Goal: Task Accomplishment & Management: Use online tool/utility

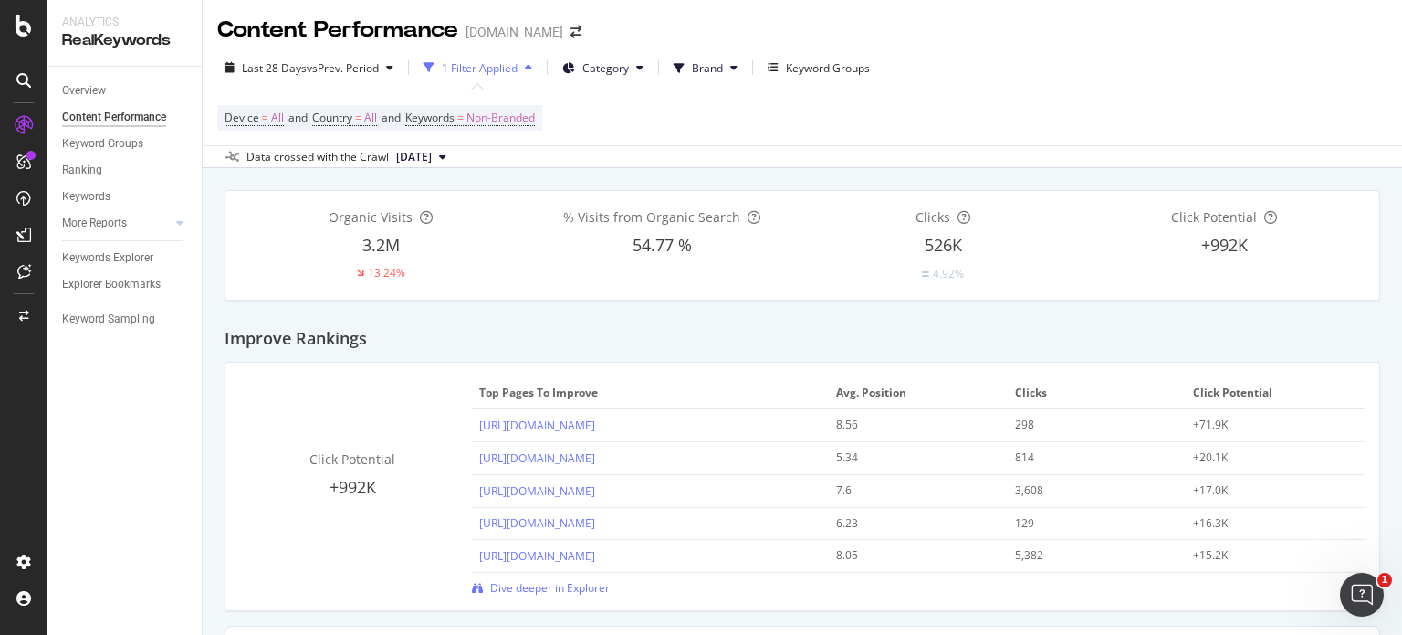
click at [21, 123] on icon at bounding box center [24, 125] width 18 height 18
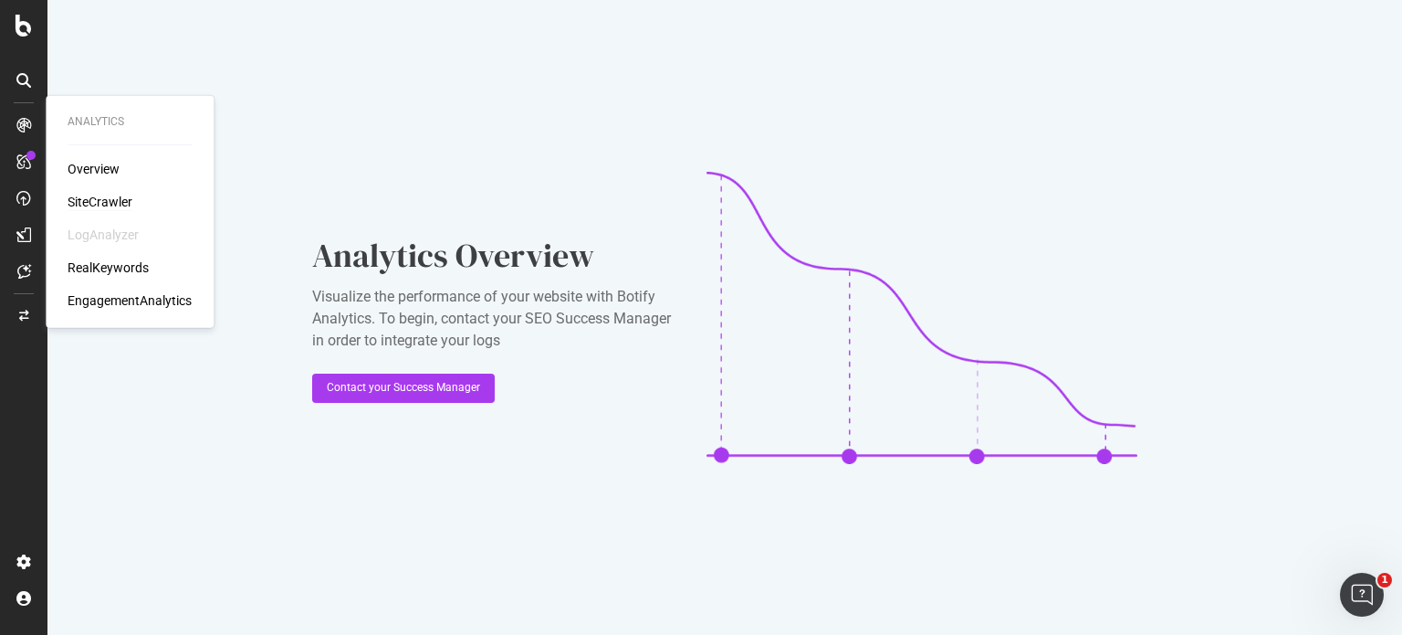
click at [100, 200] on div "SiteCrawler" at bounding box center [100, 202] width 65 height 18
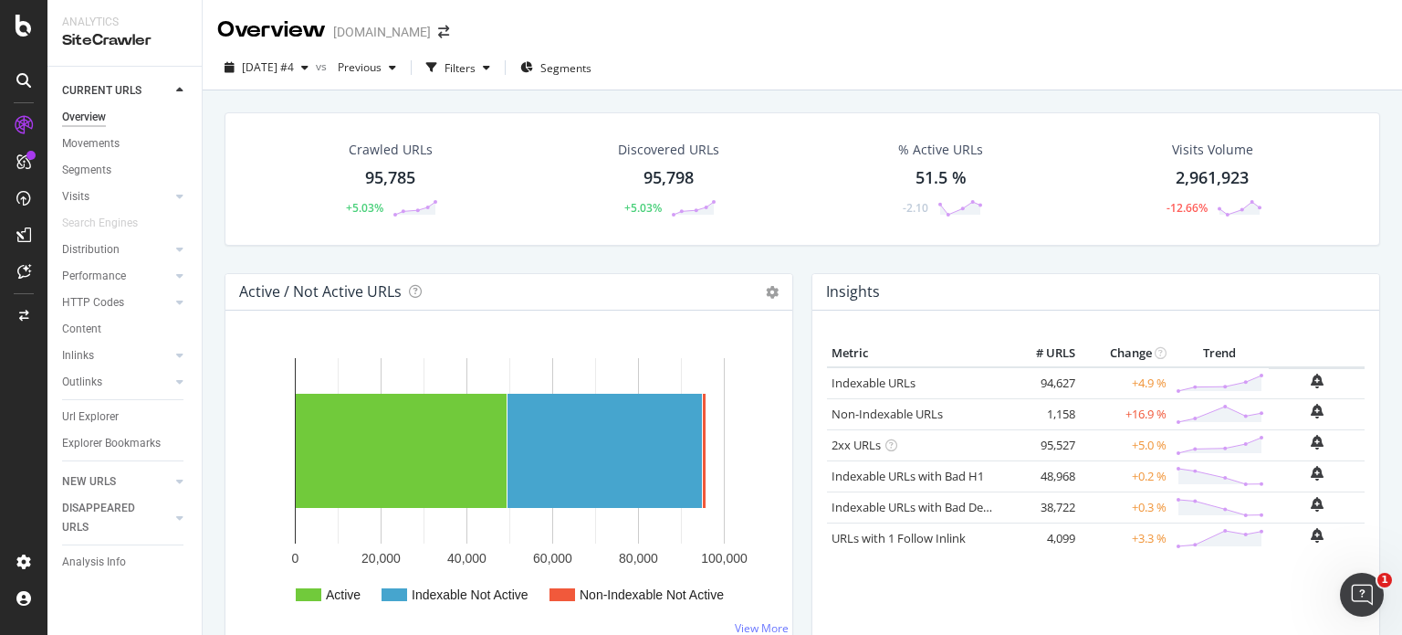
click at [657, 177] on div "95,798" at bounding box center [669, 178] width 50 height 24
click at [665, 173] on div "95,798" at bounding box center [669, 178] width 50 height 24
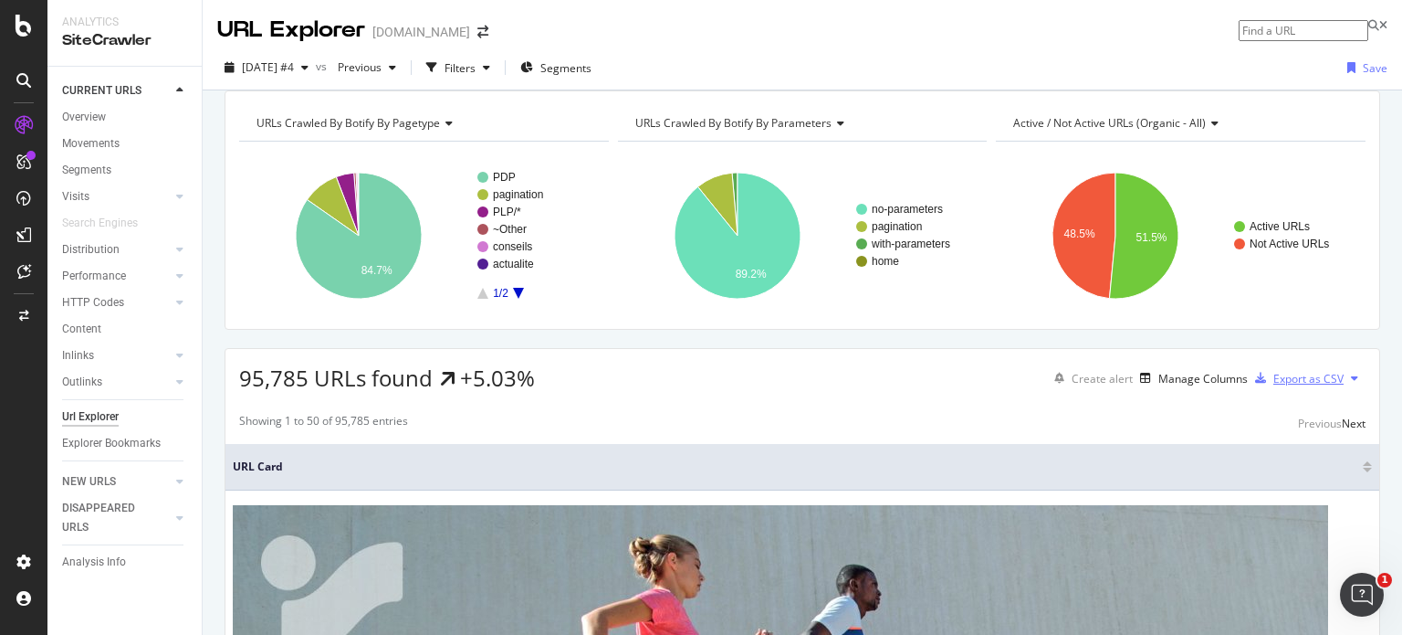
click at [1304, 386] on div "Export as CSV" at bounding box center [1309, 379] width 70 height 16
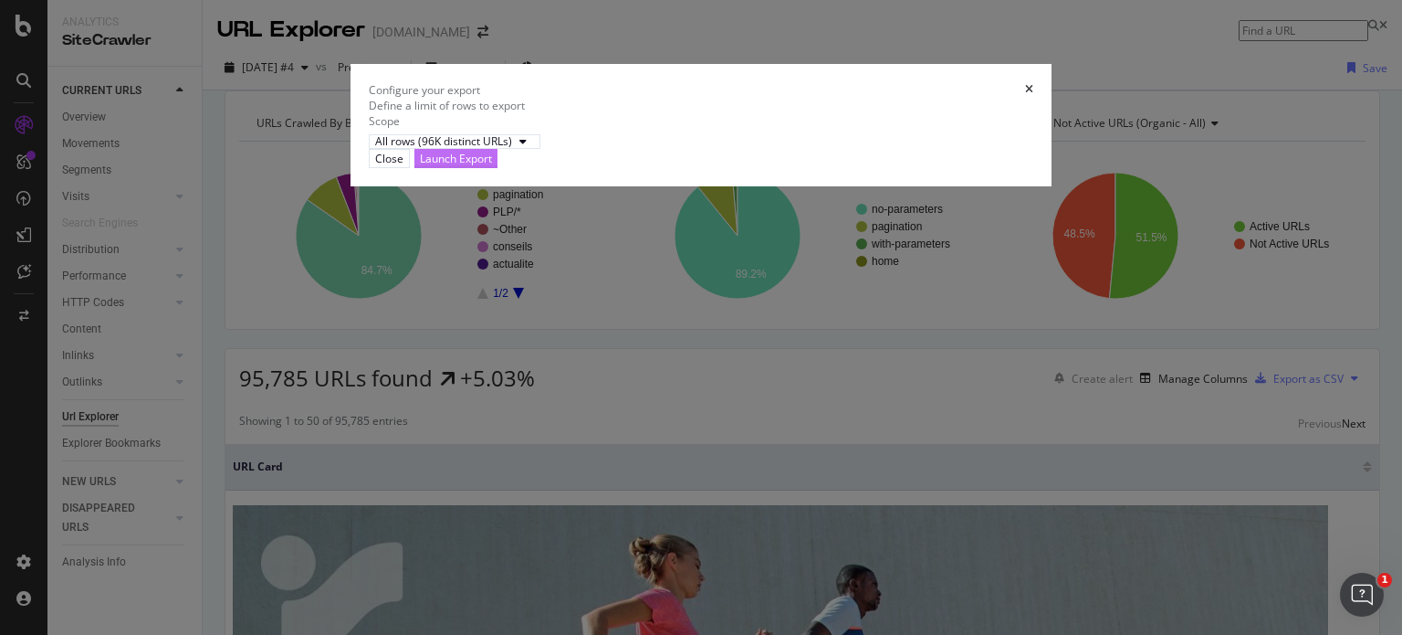
click at [492, 166] on div "Launch Export" at bounding box center [456, 159] width 72 height 16
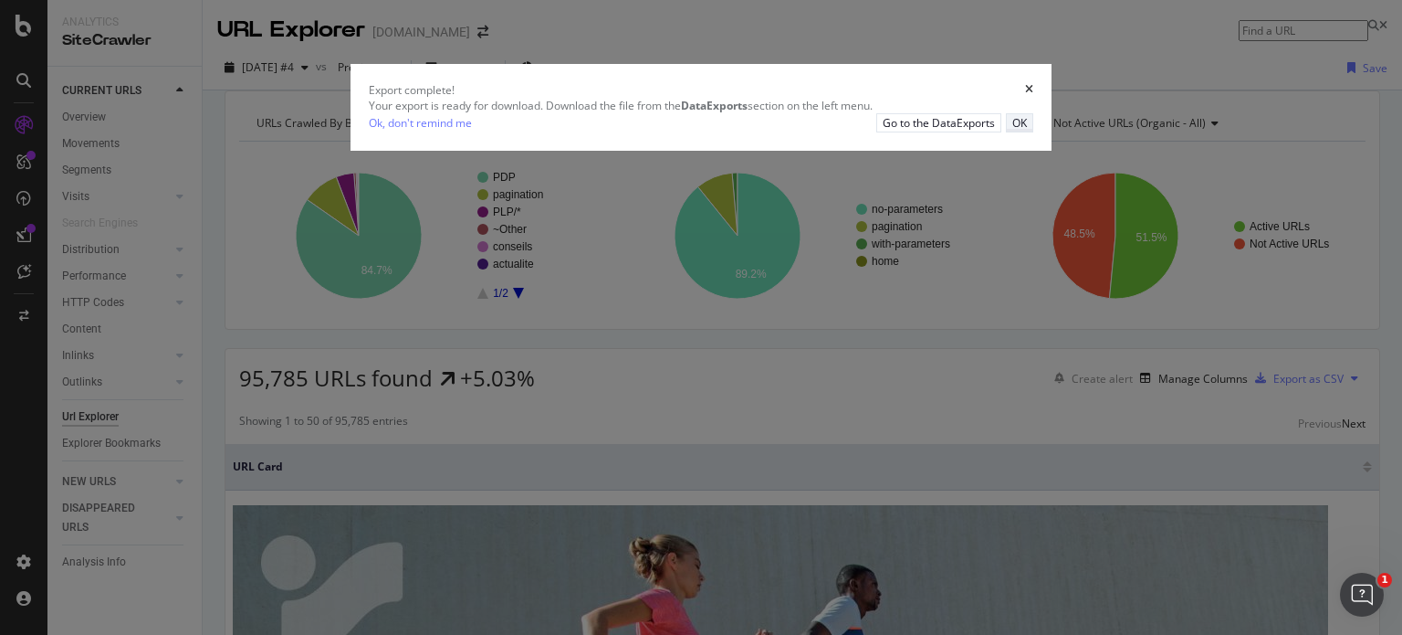
click at [1023, 131] on div "OK" at bounding box center [1020, 123] width 15 height 16
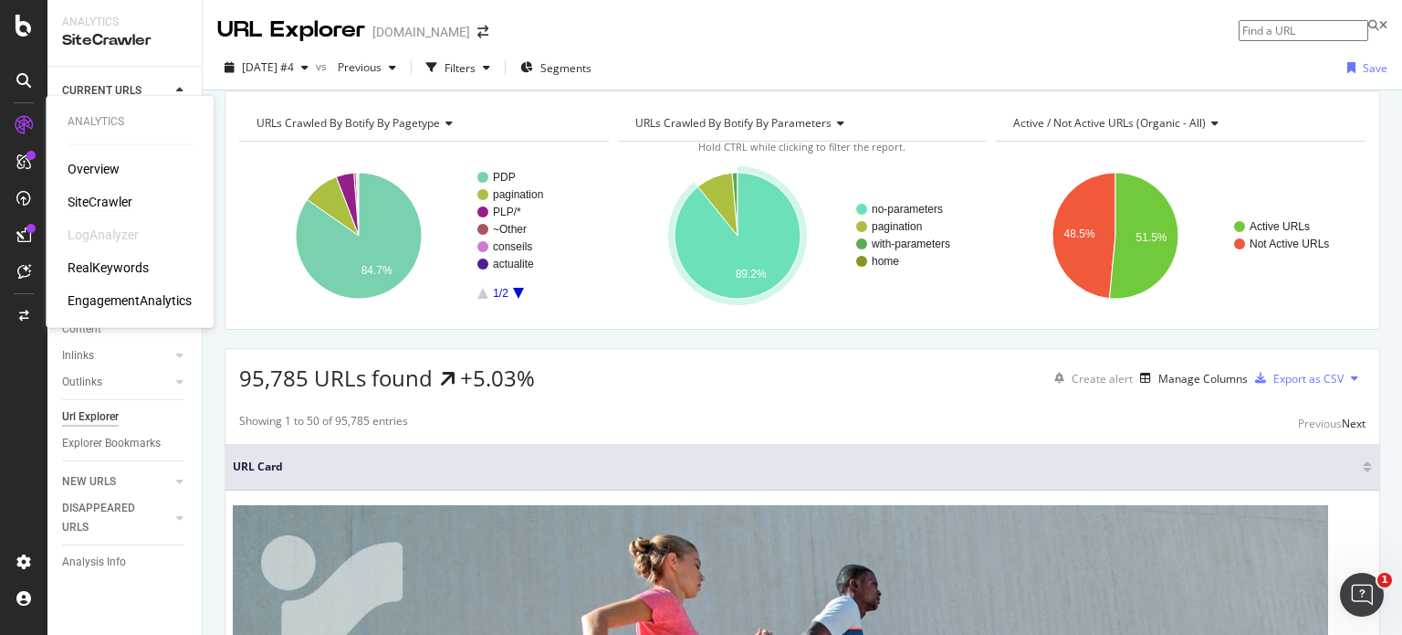
click at [123, 206] on div "SiteCrawler" at bounding box center [100, 202] width 65 height 18
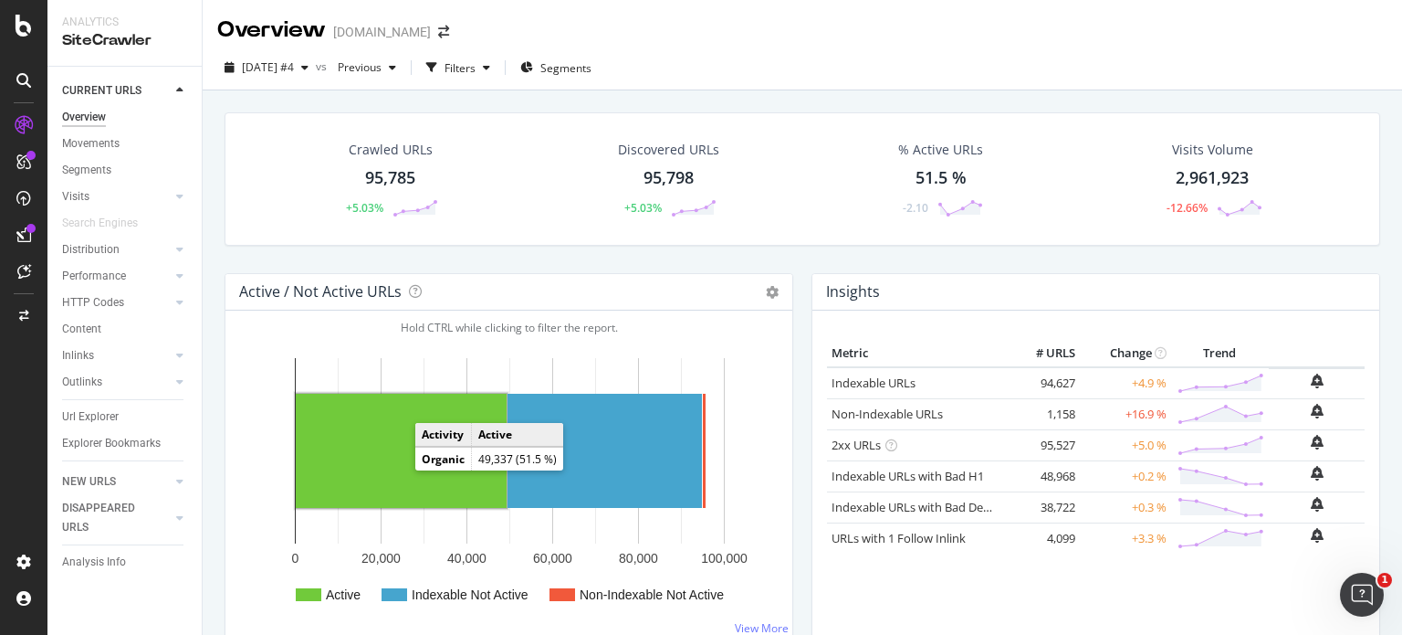
click at [398, 449] on rect "A chart." at bounding box center [401, 451] width 211 height 114
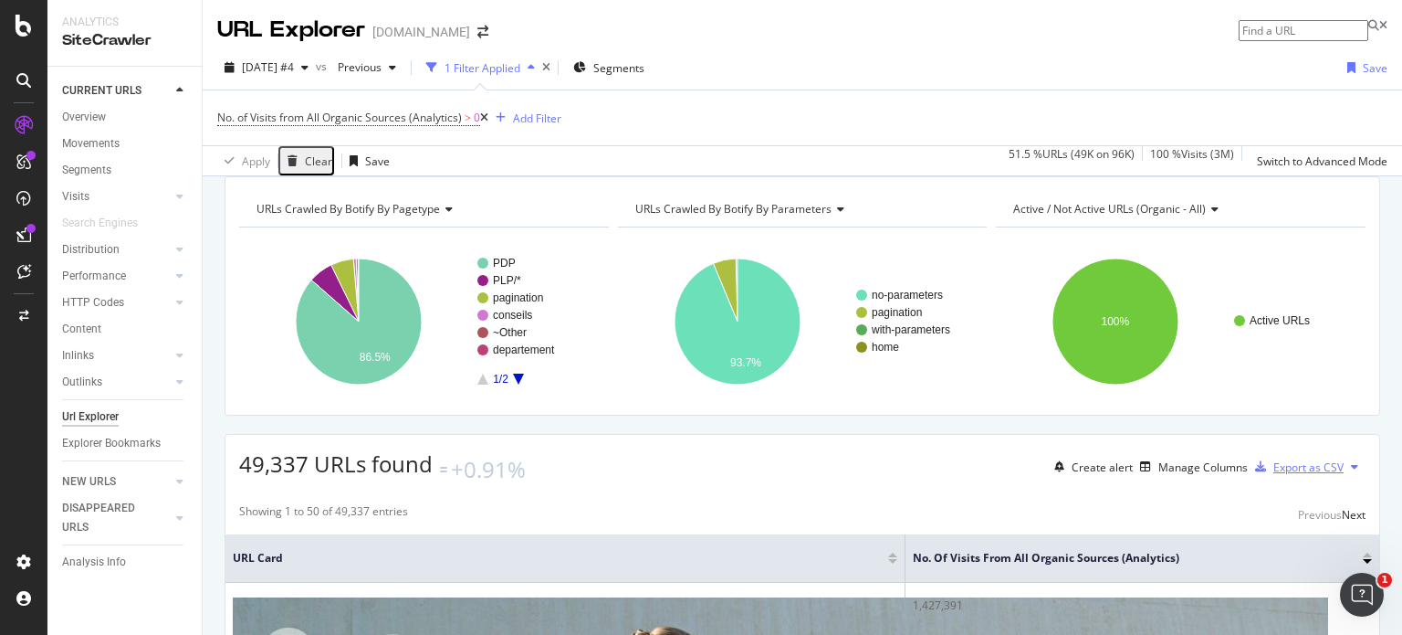
click at [1286, 475] on div "Export as CSV" at bounding box center [1296, 466] width 96 height 27
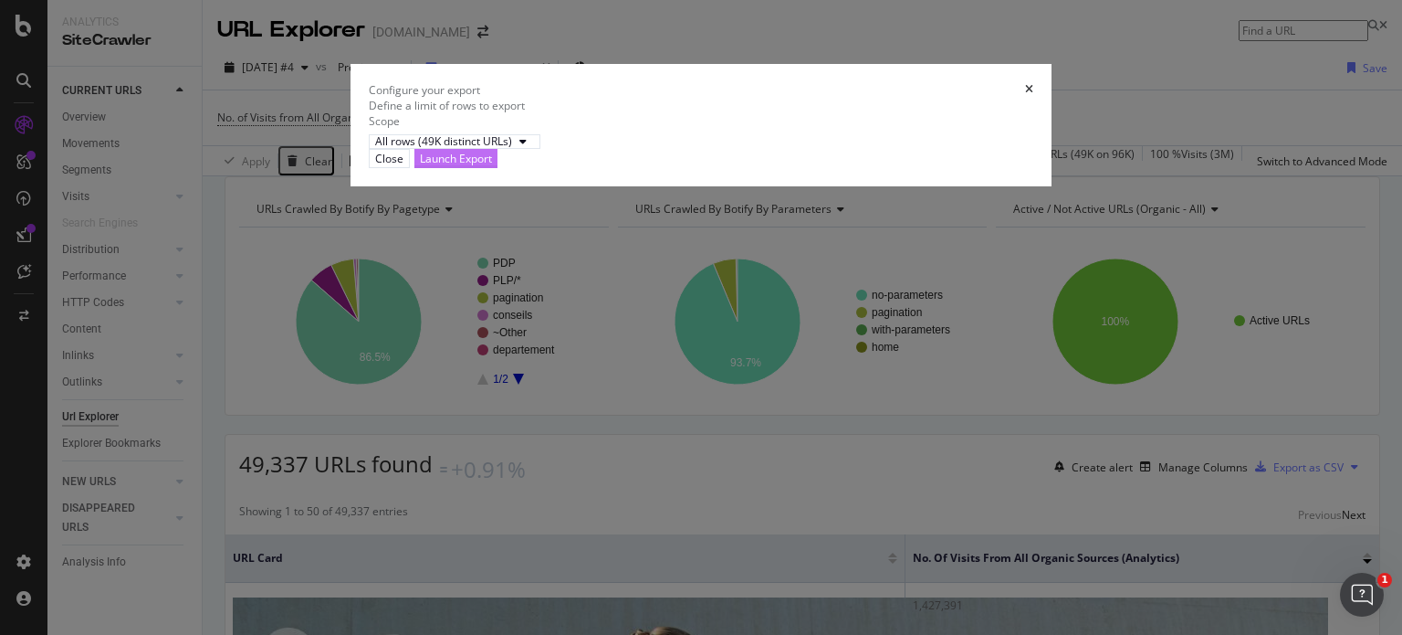
click at [492, 167] on div "Launch Export" at bounding box center [456, 158] width 72 height 17
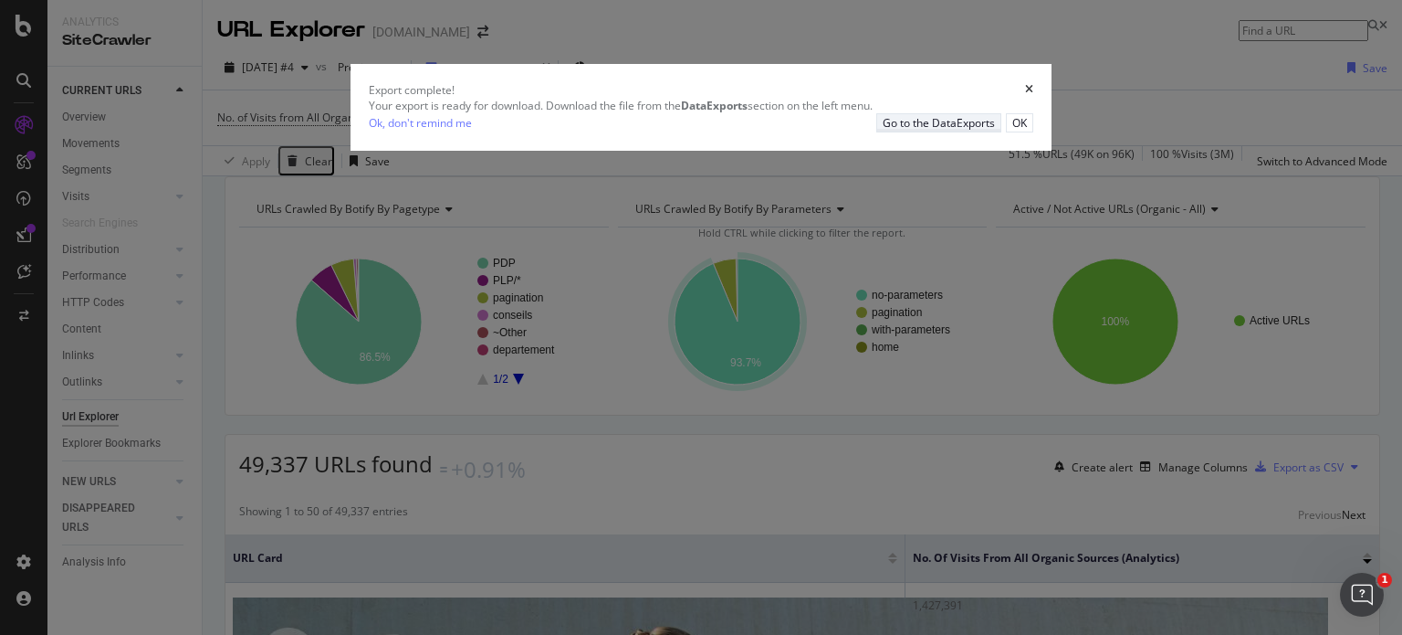
click at [931, 131] on div "Go to the DataExports" at bounding box center [939, 123] width 112 height 16
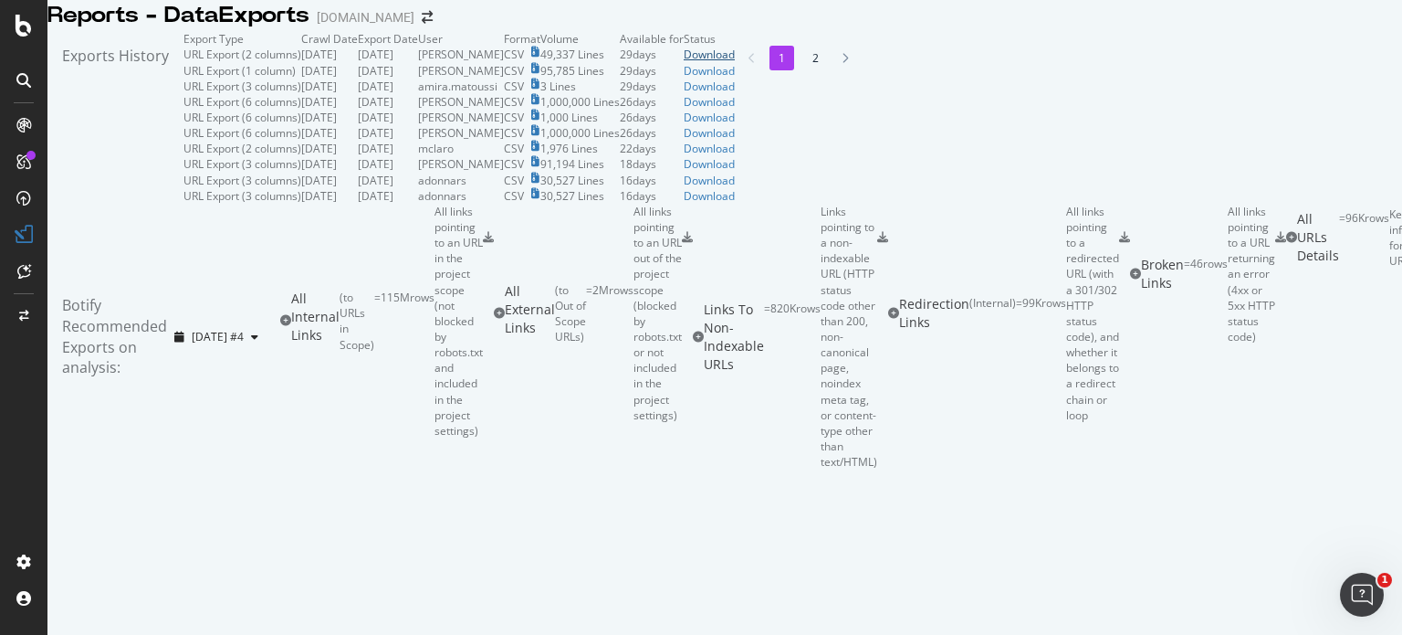
click at [735, 62] on div "Download" at bounding box center [709, 55] width 51 height 16
click at [735, 79] on div "Download" at bounding box center [709, 71] width 51 height 16
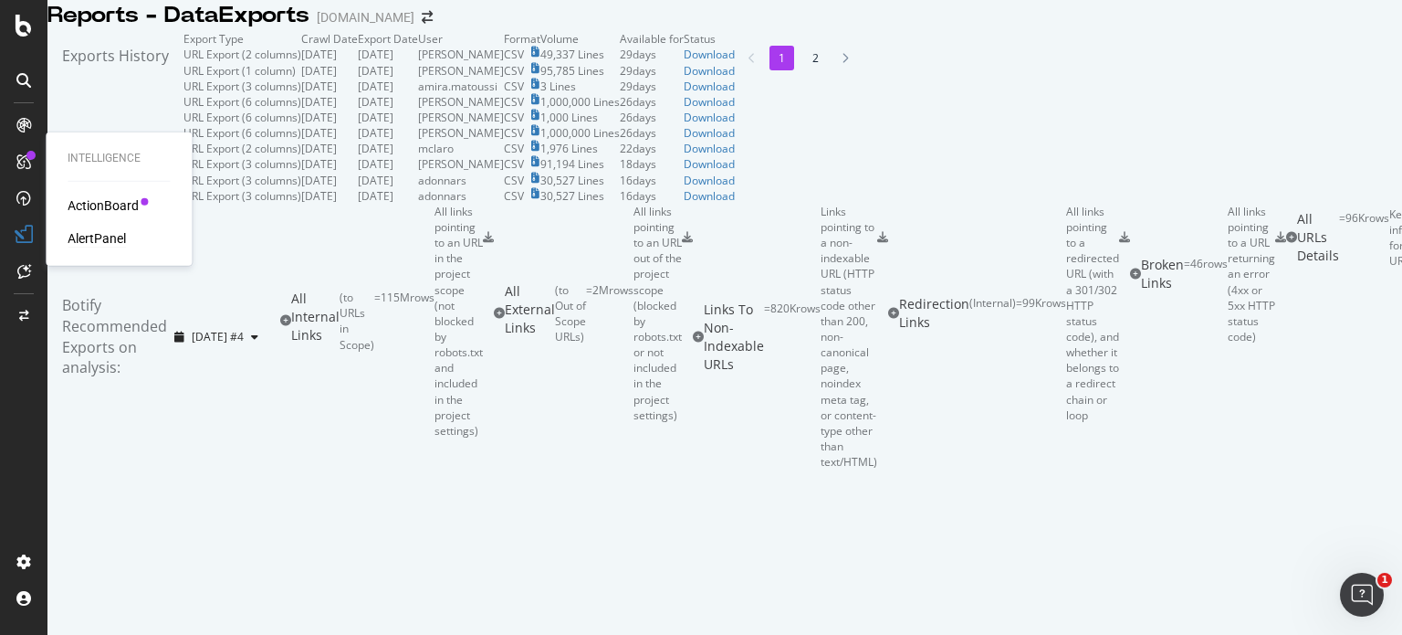
click at [95, 241] on div "AlertPanel" at bounding box center [97, 238] width 58 height 18
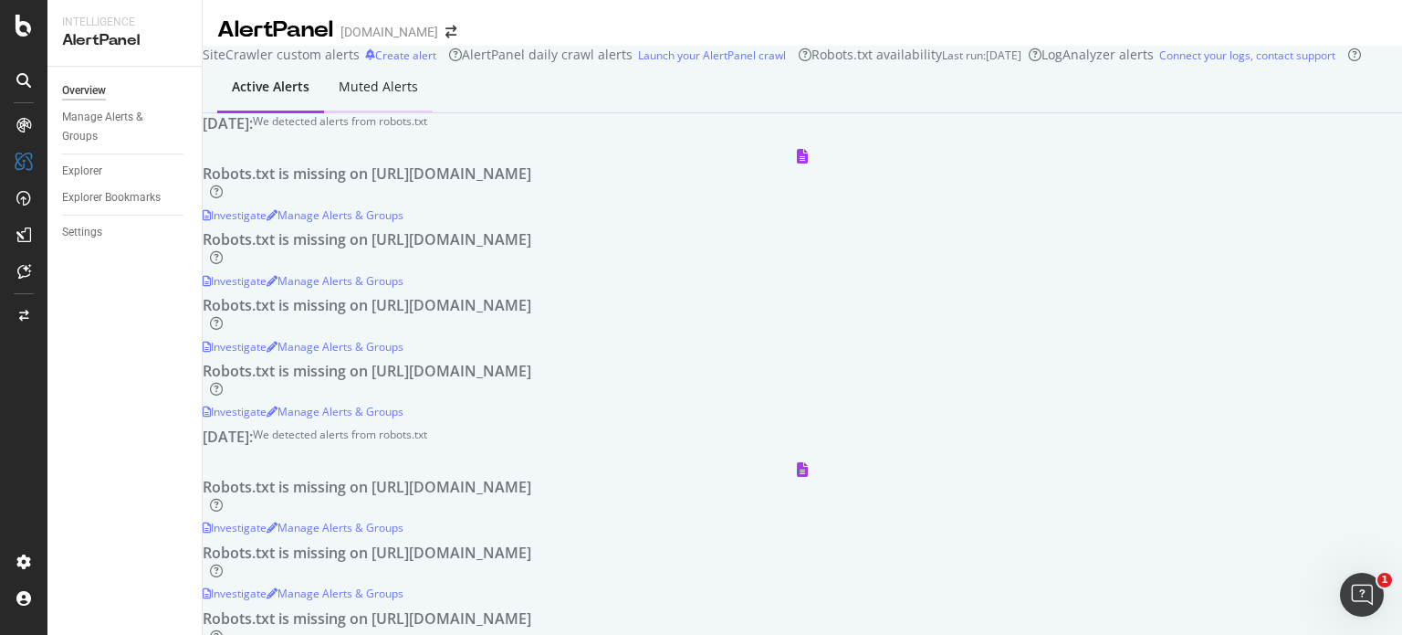
click at [390, 96] on div "Muted alerts" at bounding box center [378, 87] width 79 height 18
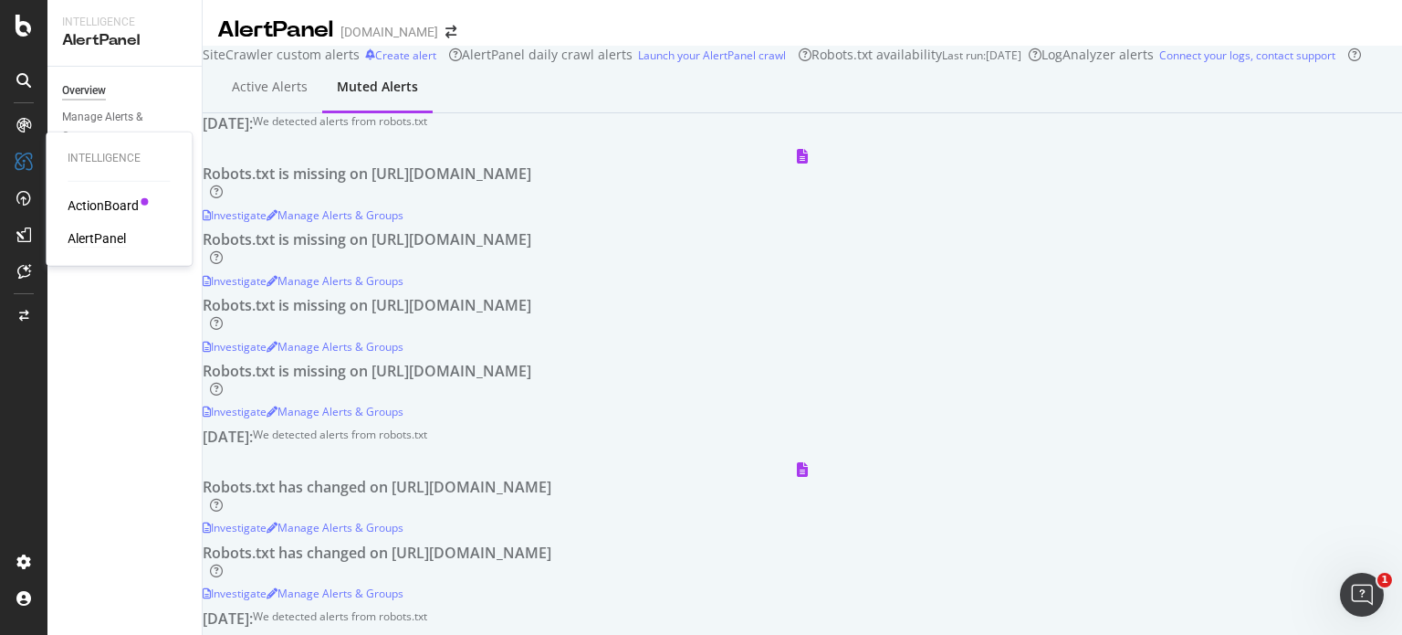
click at [85, 194] on div "Intelligence ActionBoard AlertPanel" at bounding box center [118, 199] width 131 height 126
click at [80, 206] on div "ActionBoard" at bounding box center [103, 205] width 71 height 18
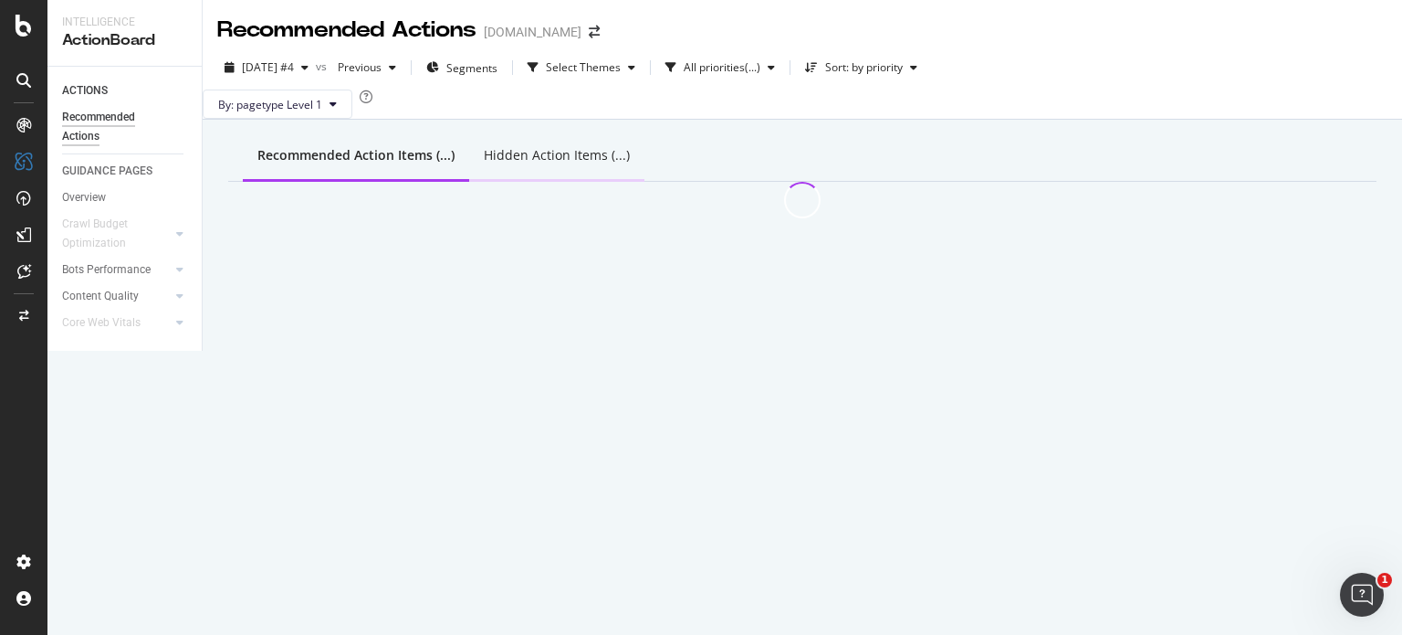
click at [515, 163] on div "Hidden Action Items (...)" at bounding box center [556, 156] width 175 height 50
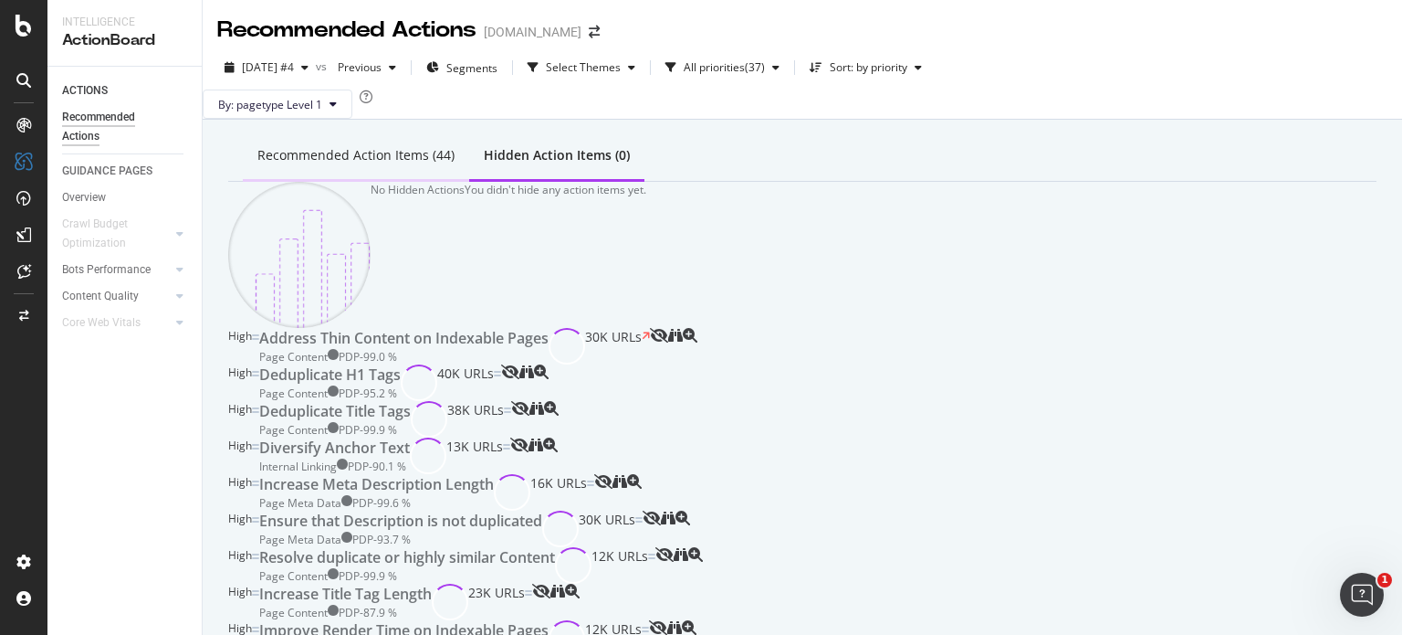
click at [391, 164] on div "Recommended Action Items (44)" at bounding box center [355, 155] width 197 height 18
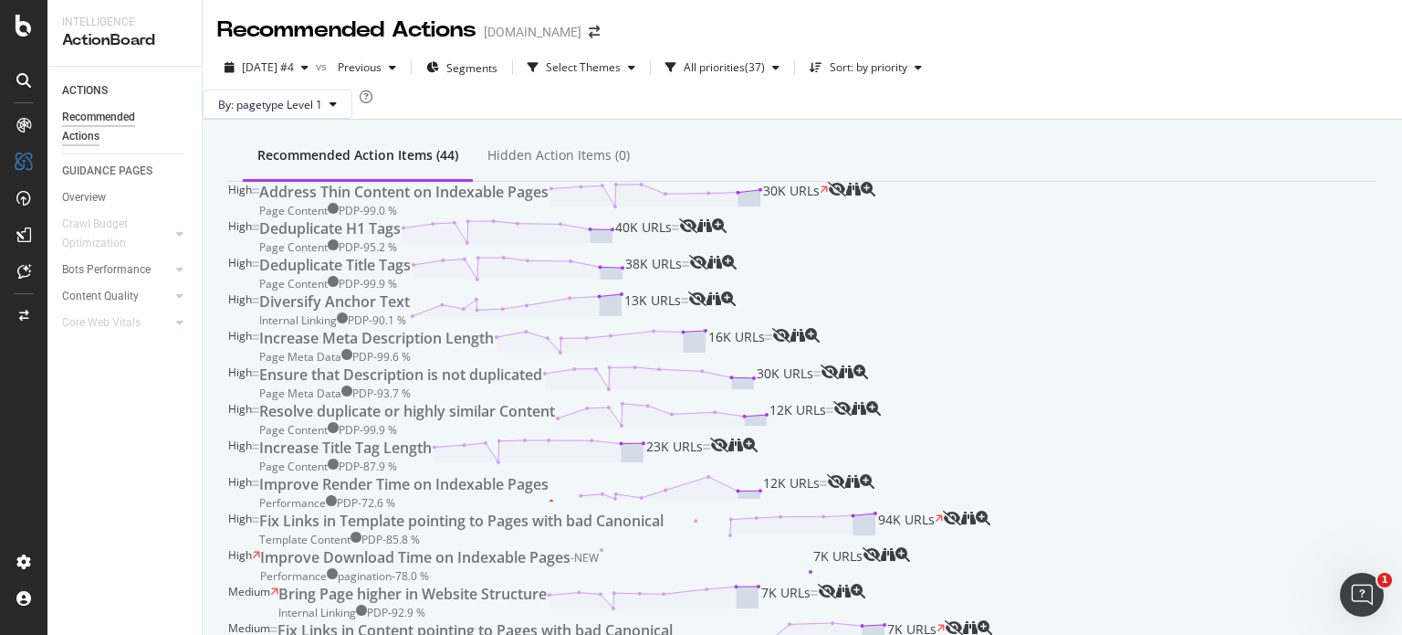
click at [549, 218] on div "Page Content PDP - 99.0 %" at bounding box center [403, 211] width 289 height 16
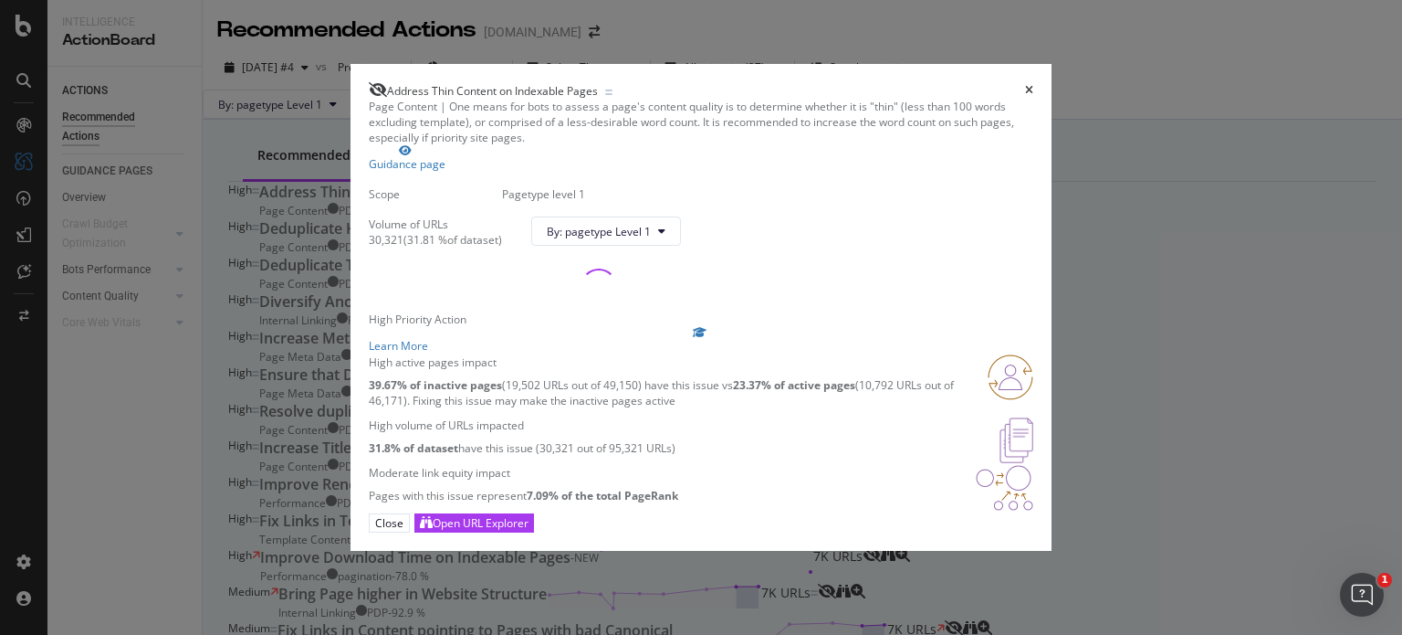
click at [212, 373] on div "Address Thin Content on Indexable Pages Page Content | One means for bots to as…" at bounding box center [701, 317] width 1402 height 635
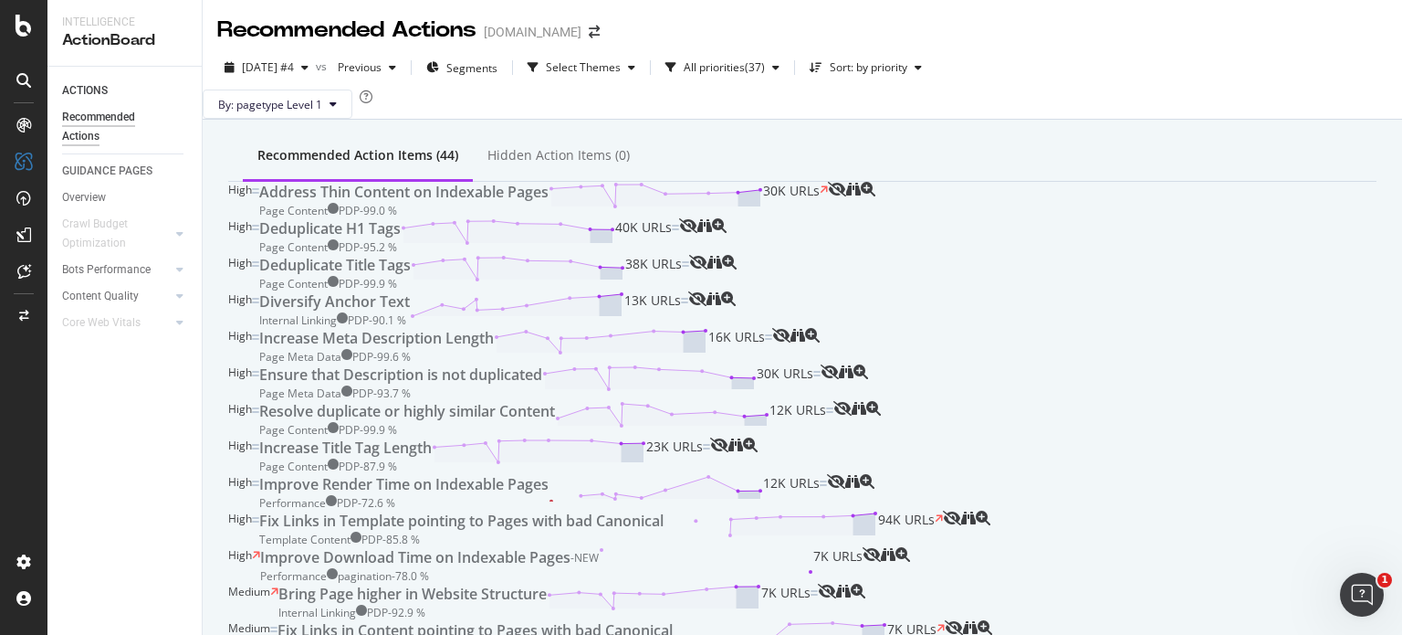
scroll to position [62, 0]
click at [679, 255] on div "Deduplicate H1 Tags Page Content PDP - 95.2 % 40K URLs" at bounding box center [469, 236] width 420 height 37
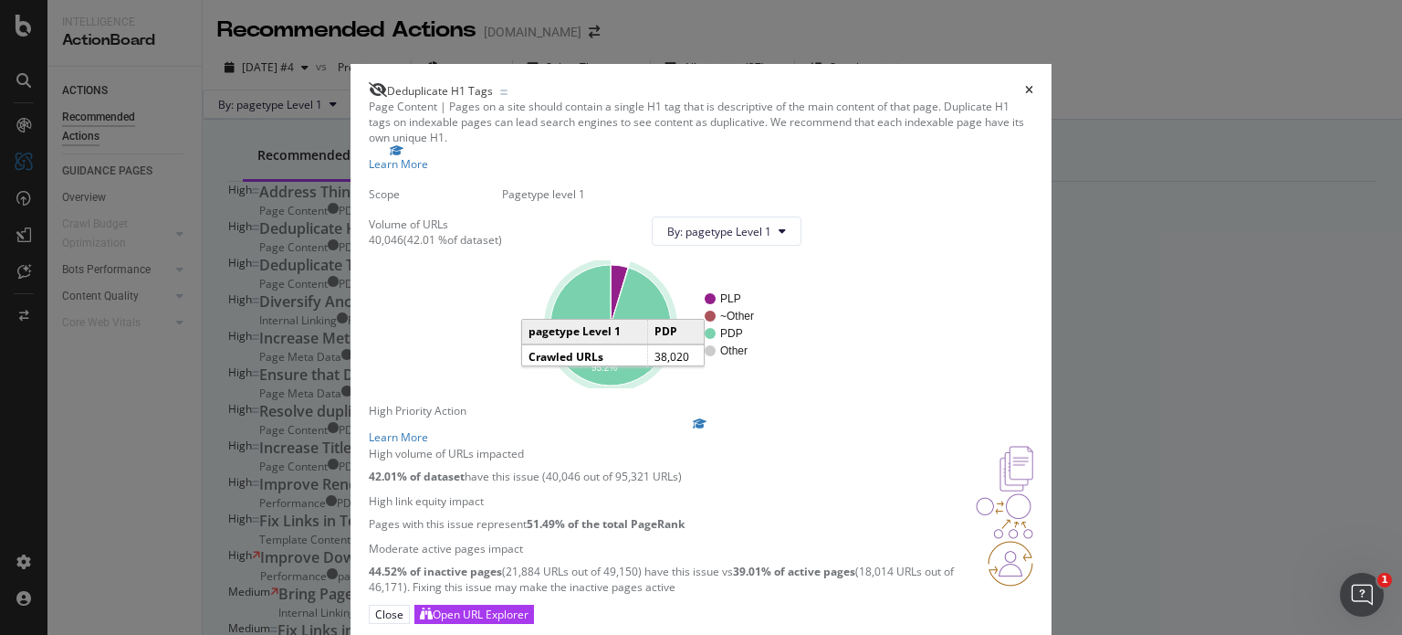
click at [675, 354] on icon "A chart." at bounding box center [611, 325] width 128 height 127
click at [284, 268] on div "Deduplicate H1 Tags Page Content | Pages on a site should contain a single H1 t…" at bounding box center [701, 317] width 1402 height 635
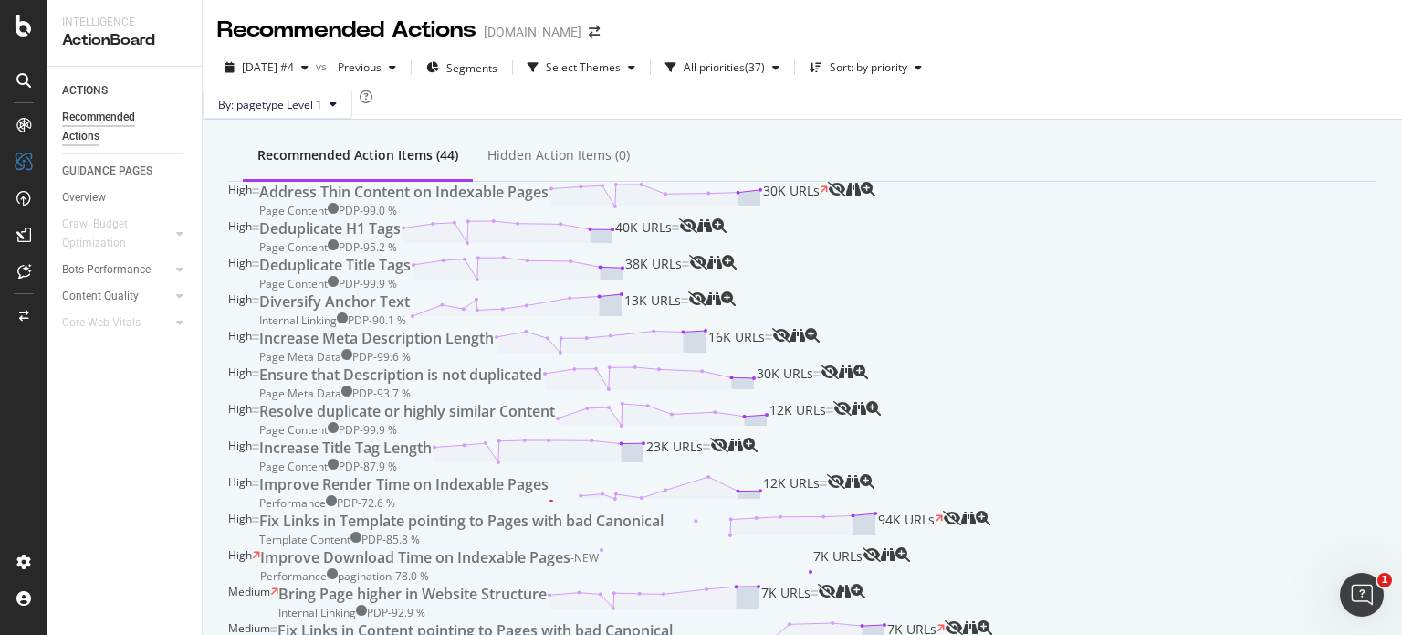
scroll to position [313, 0]
click at [668, 380] on div "Ensure that Description is not duplicated Page Meta Data PDP - 93.7 % 30K URLs" at bounding box center [540, 382] width 562 height 37
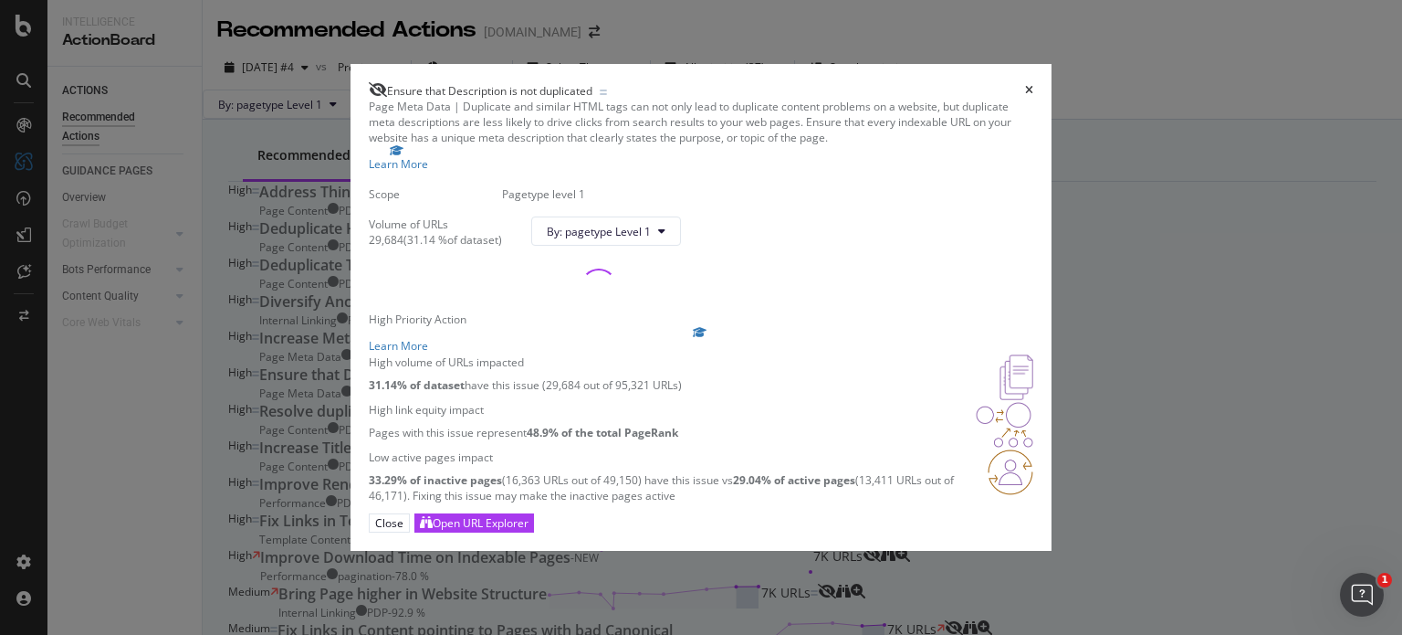
scroll to position [29, 0]
click at [273, 359] on div "Ensure that Description is not duplicated Page Meta Data | Duplicate and simila…" at bounding box center [701, 317] width 1402 height 635
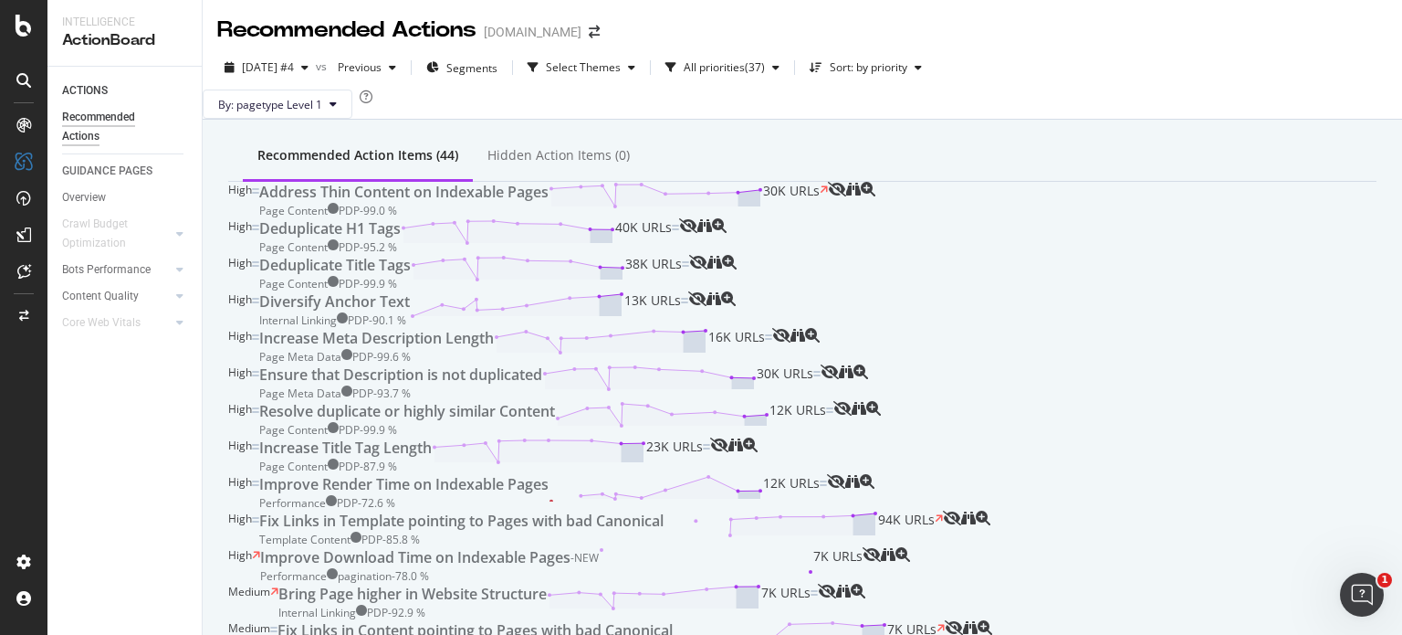
click at [411, 349] on div "PDP - 99.6 %" at bounding box center [381, 357] width 58 height 16
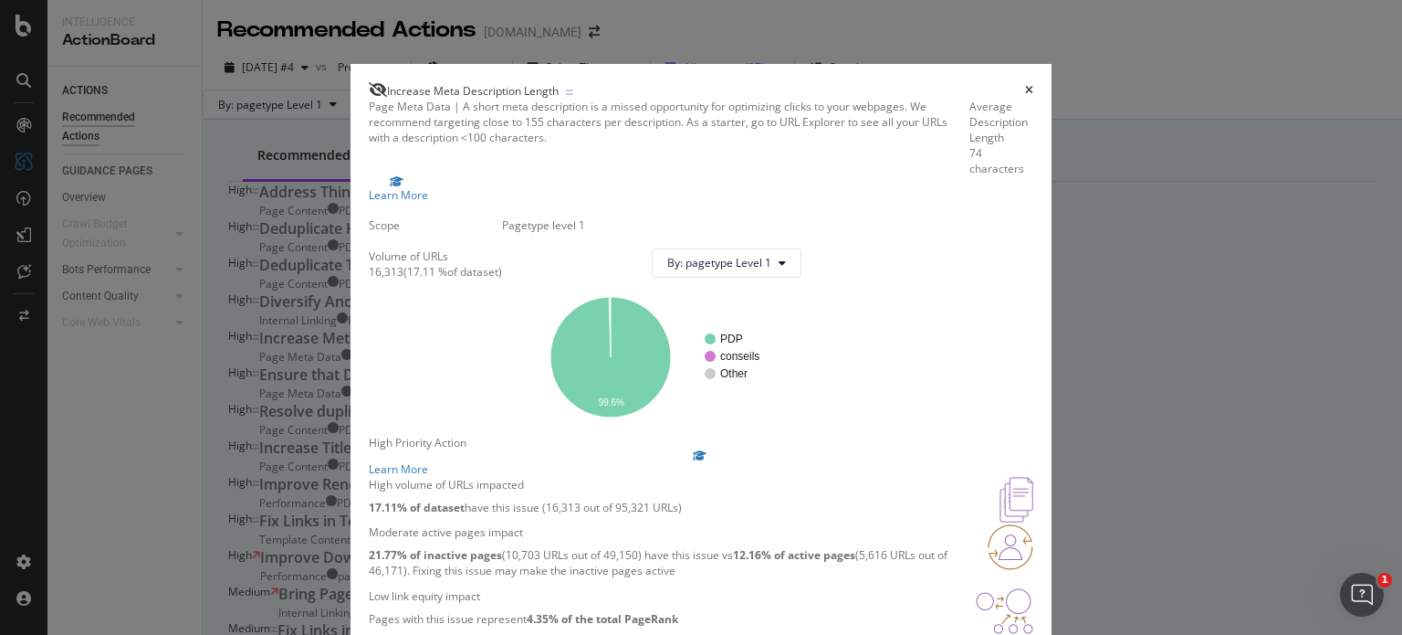
click at [309, 339] on div "Increase Meta Description Length Page Meta Data | A short meta description is a…" at bounding box center [701, 317] width 1402 height 635
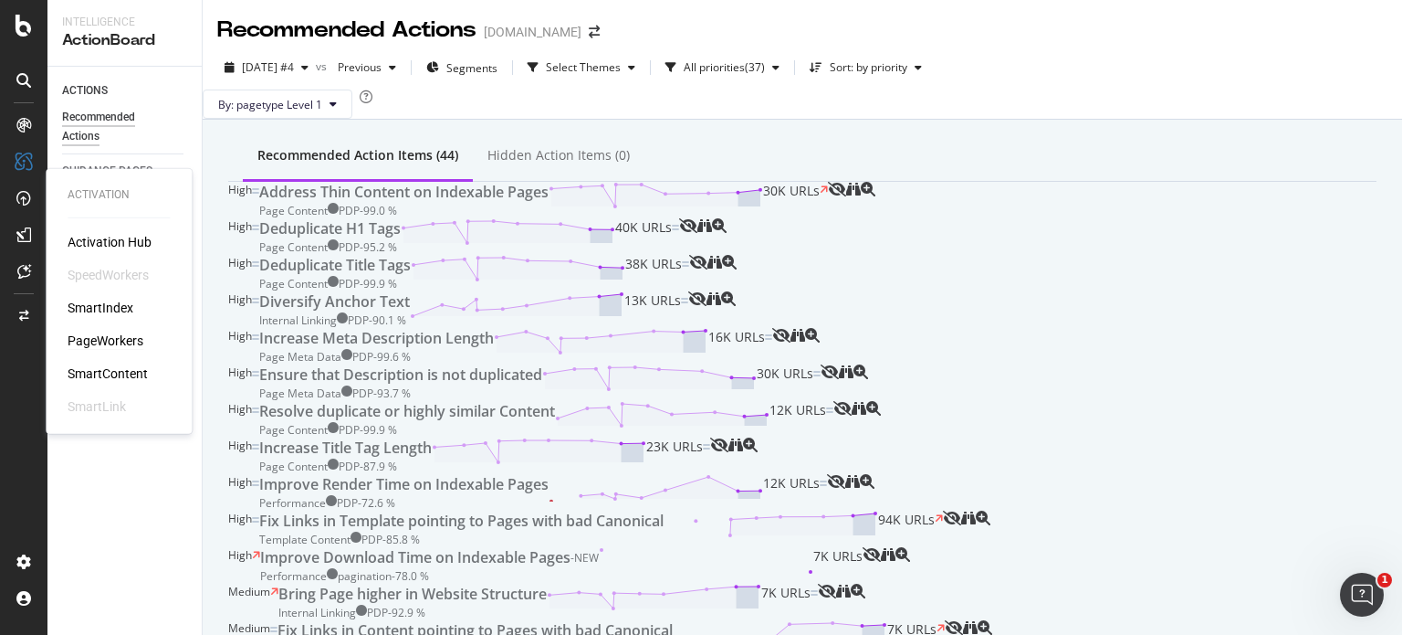
click at [130, 335] on div "PageWorkers" at bounding box center [106, 340] width 76 height 18
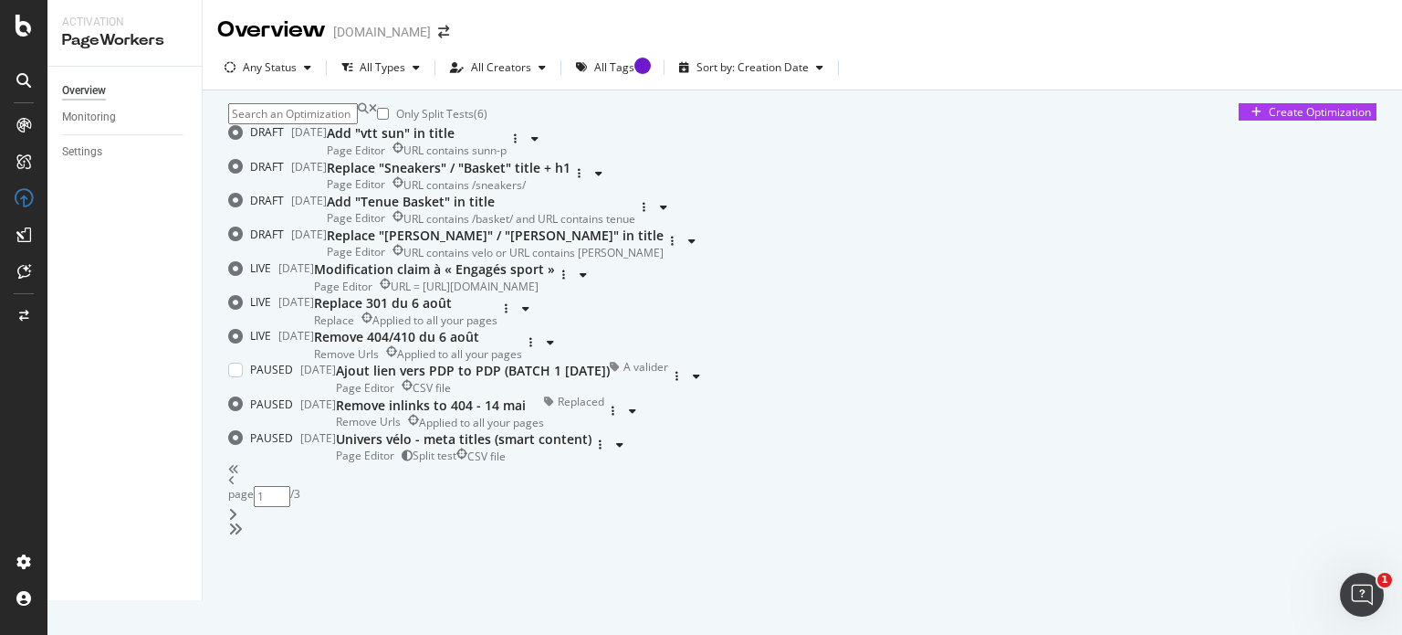
scroll to position [748, 0]
click at [237, 521] on icon "angle-right" at bounding box center [232, 514] width 9 height 15
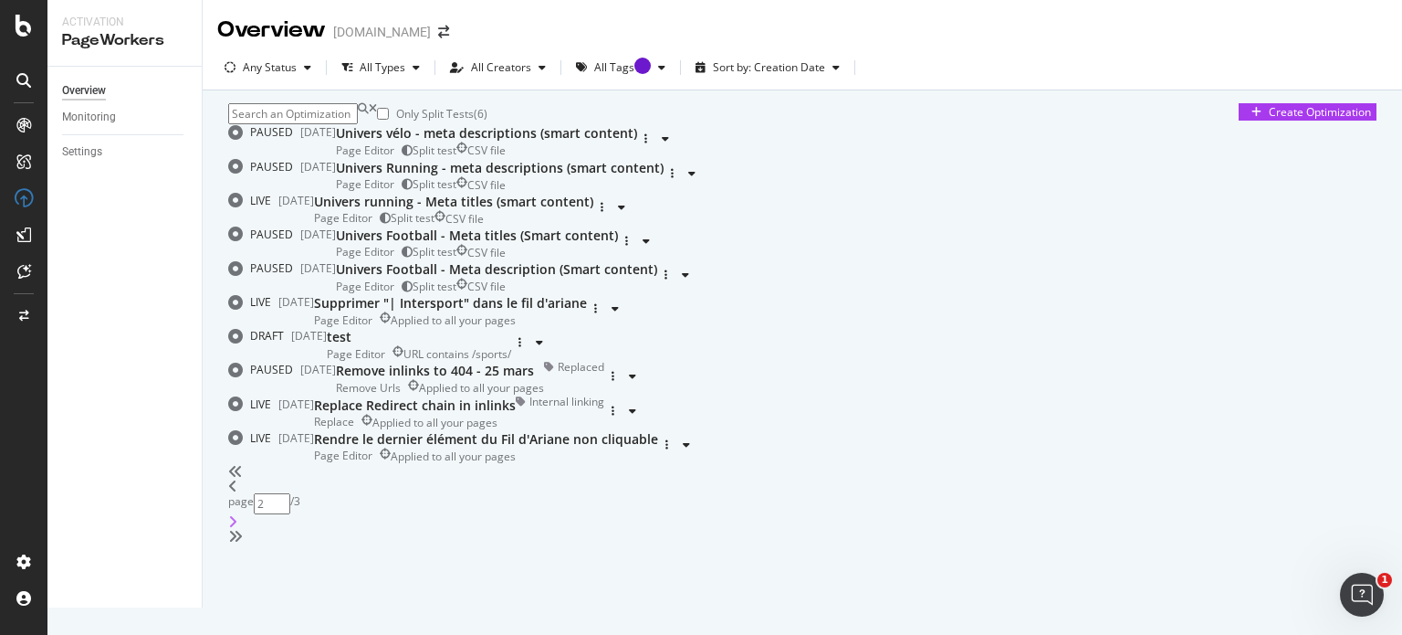
click at [237, 529] on icon "angle-right" at bounding box center [232, 521] width 9 height 15
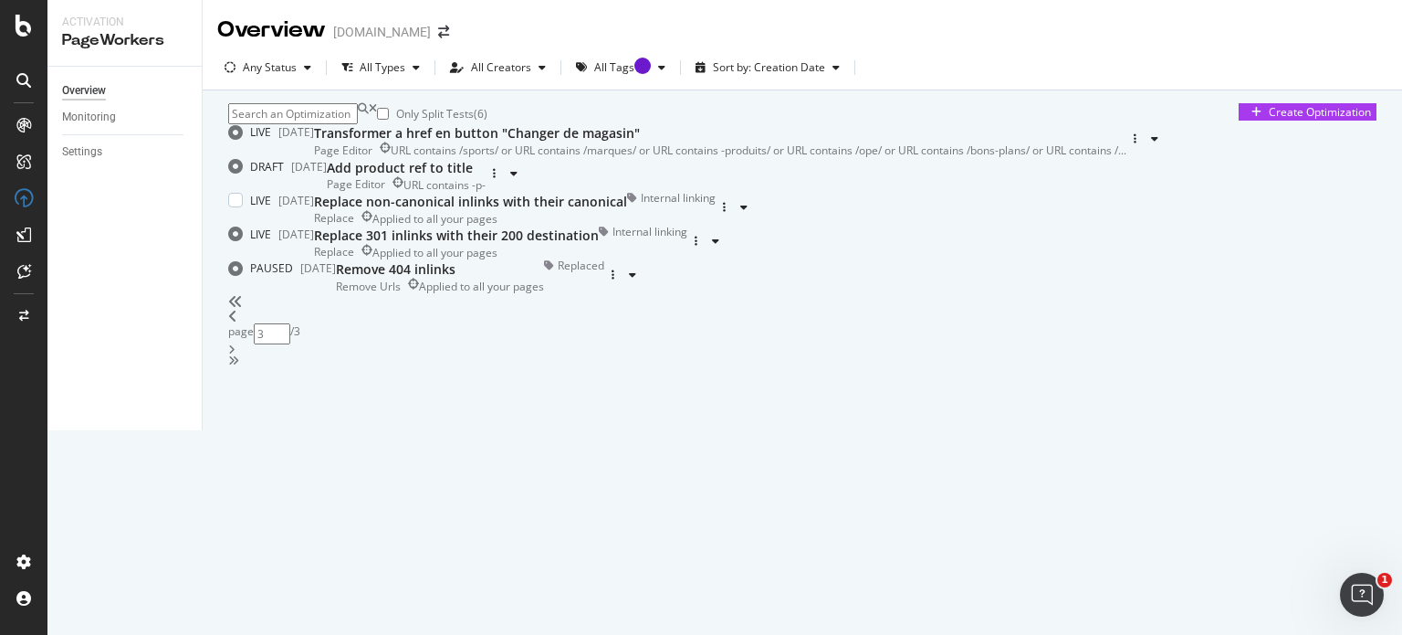
scroll to position [191, 0]
click at [730, 323] on div "angle-left" at bounding box center [802, 316] width 1149 height 15
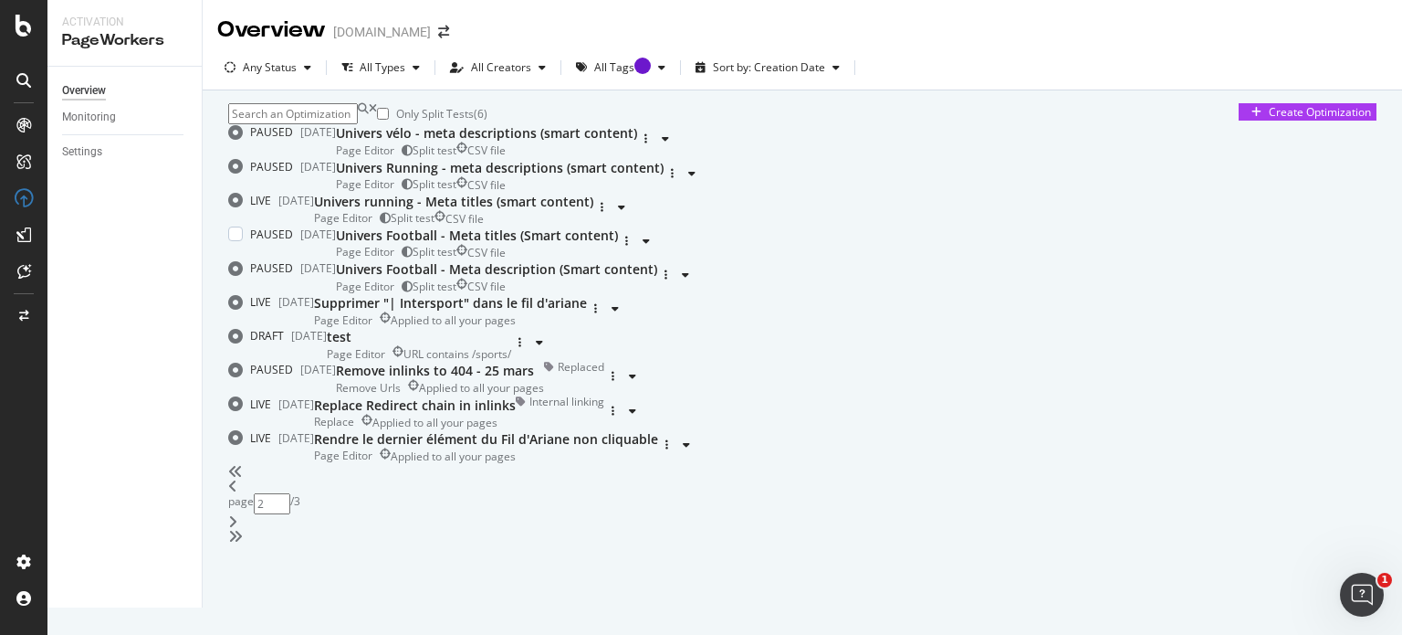
scroll to position [748, 0]
click at [237, 493] on icon "angle-left" at bounding box center [232, 485] width 9 height 15
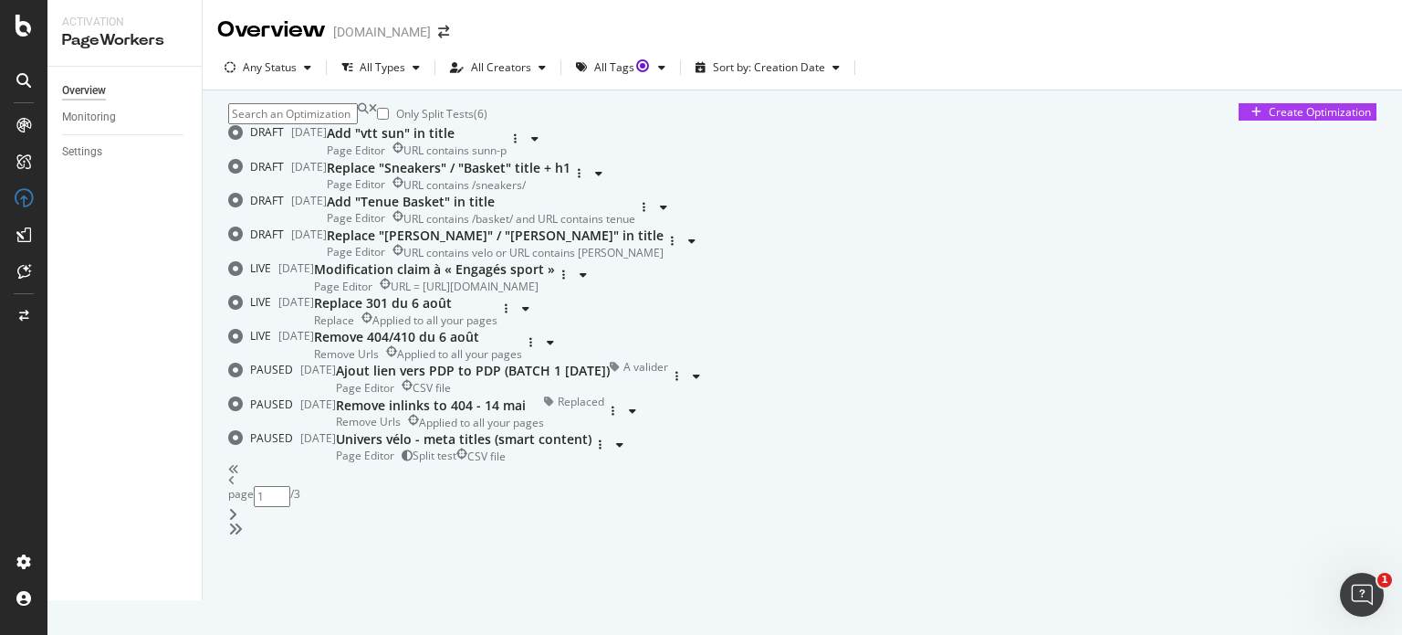
click at [857, 521] on div "angle-right" at bounding box center [802, 514] width 1149 height 15
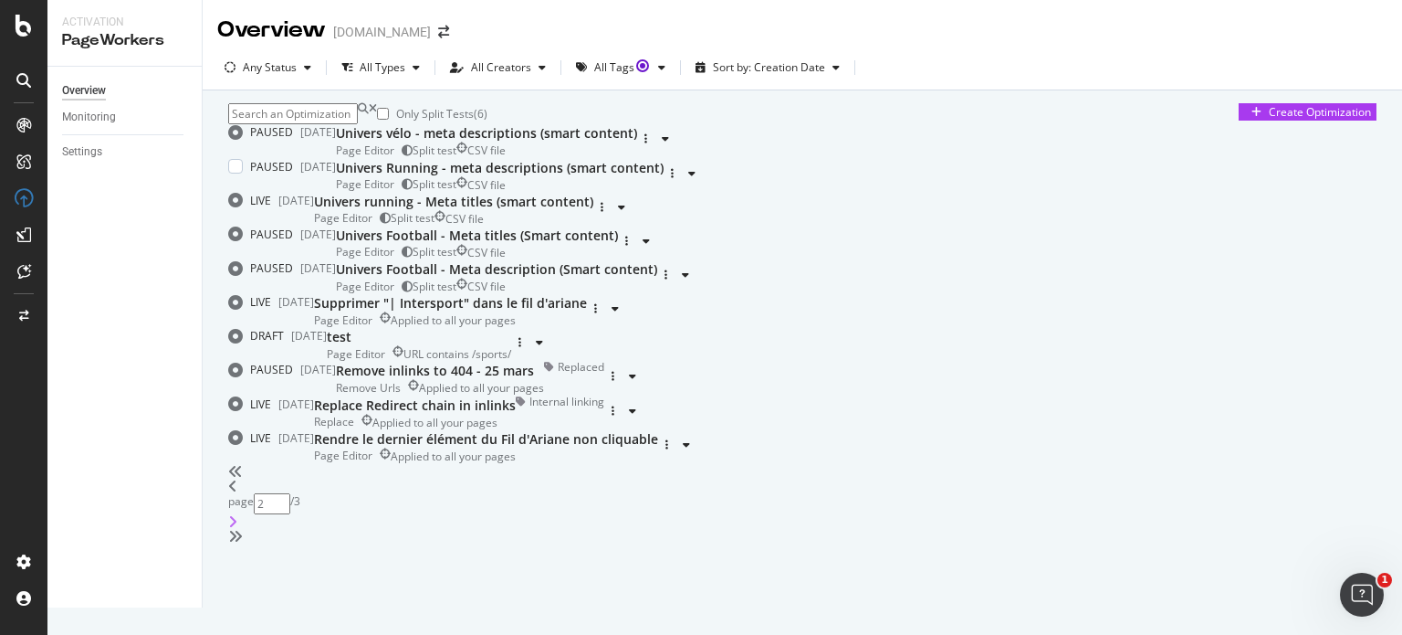
click at [237, 529] on icon "angle-right" at bounding box center [232, 521] width 9 height 15
type input "3"
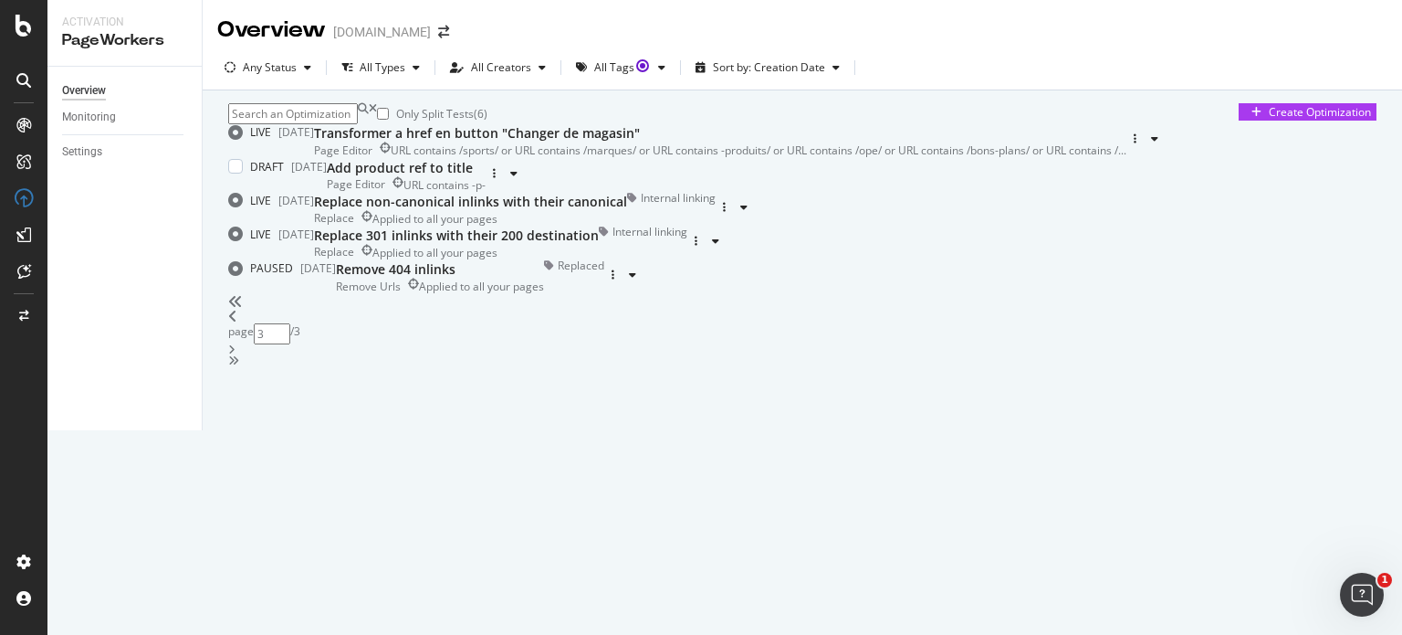
scroll to position [0, 0]
click at [116, 193] on div "SiteCrawler" at bounding box center [100, 202] width 65 height 18
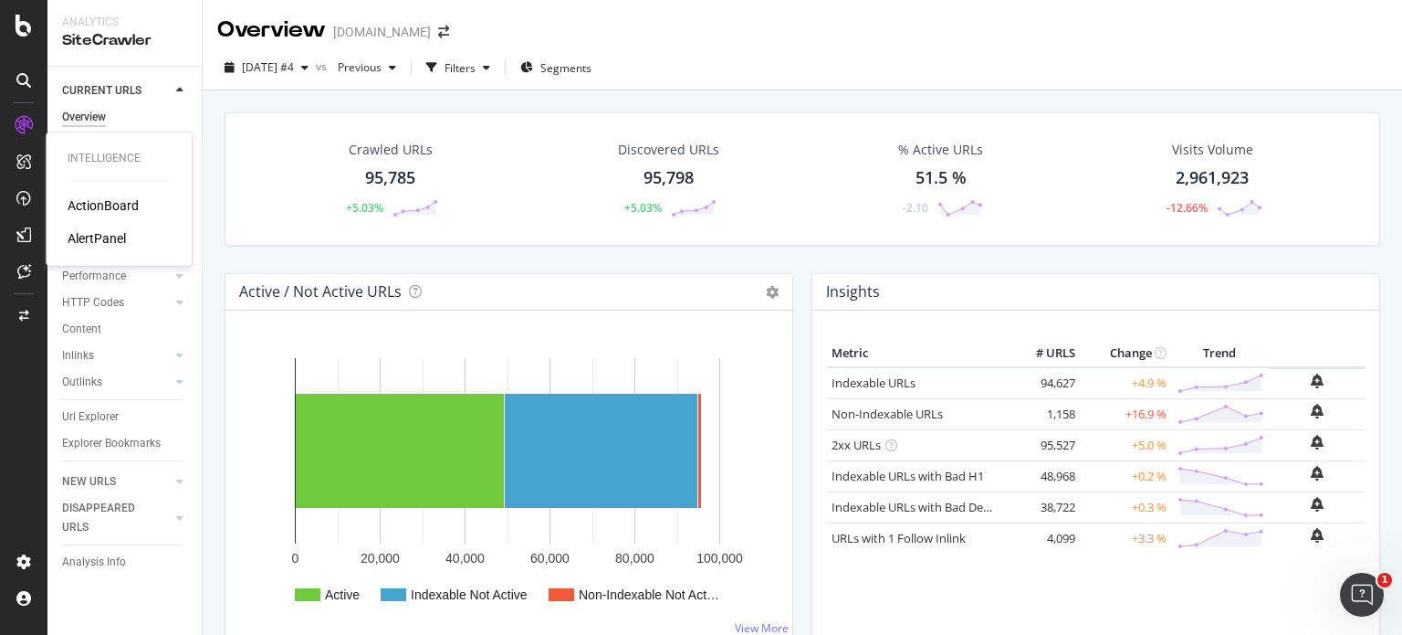
click at [115, 201] on div "ActionBoard" at bounding box center [103, 205] width 71 height 18
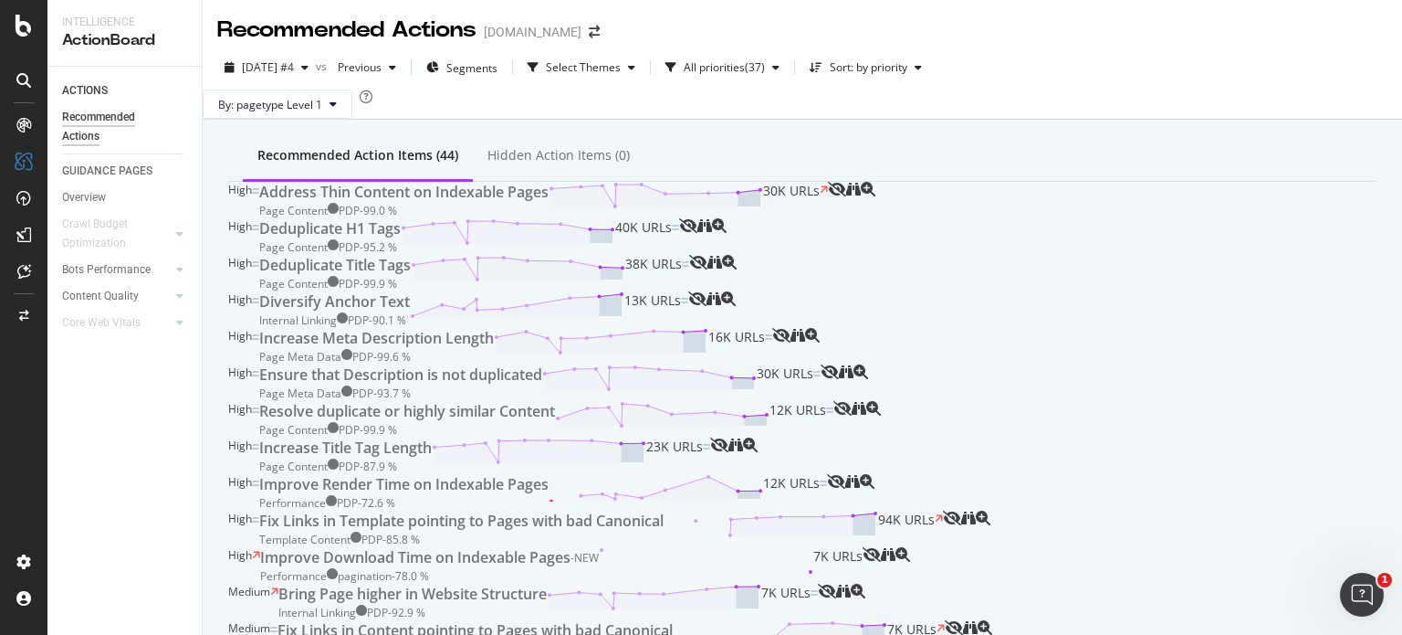
scroll to position [740, 0]
